Goal: Find specific page/section: Find specific page/section

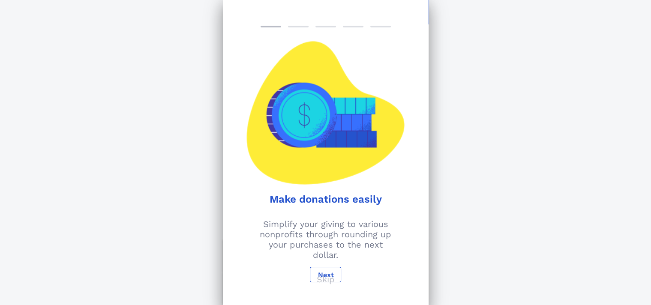
click at [325, 280] on p "Skip" at bounding box center [326, 279] width 18 height 10
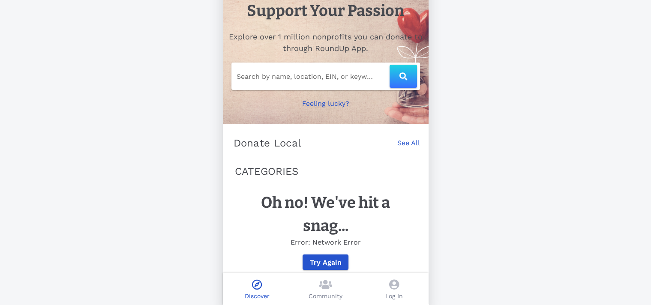
scroll to position [38, 0]
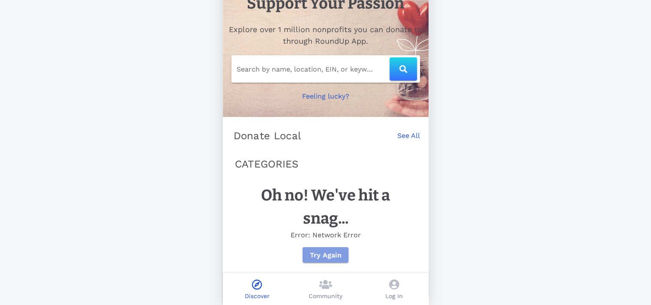
click at [326, 256] on span "Try Again" at bounding box center [326, 255] width 32 height 8
click at [408, 131] on link "See All" at bounding box center [409, 140] width 23 height 19
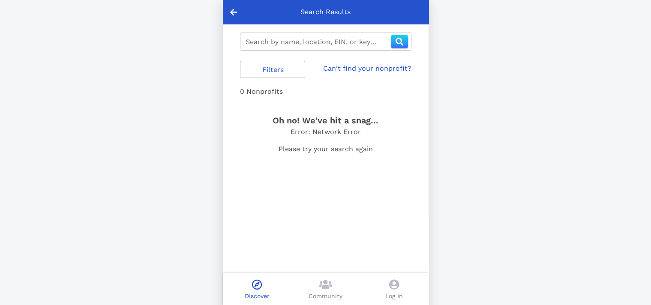
click at [371, 67] on link "Can't find your nonprofit?" at bounding box center [367, 68] width 88 height 10
